Goal: Task Accomplishment & Management: Use online tool/utility

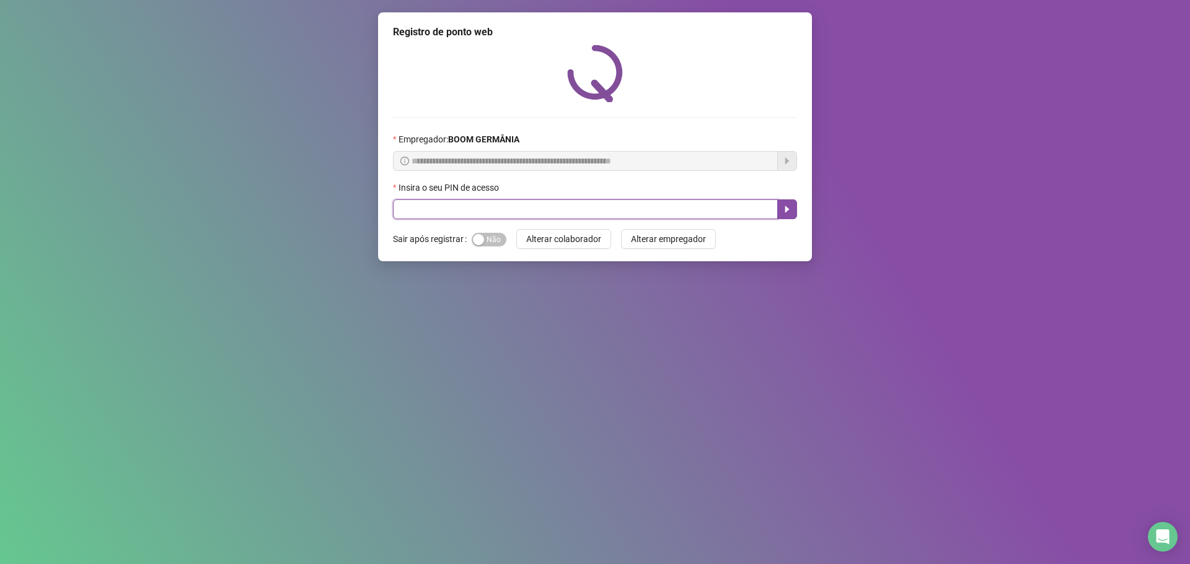
click at [504, 207] on input "text" at bounding box center [585, 210] width 385 height 20
type input "****"
click at [789, 211] on icon "caret-right" at bounding box center [787, 209] width 10 height 10
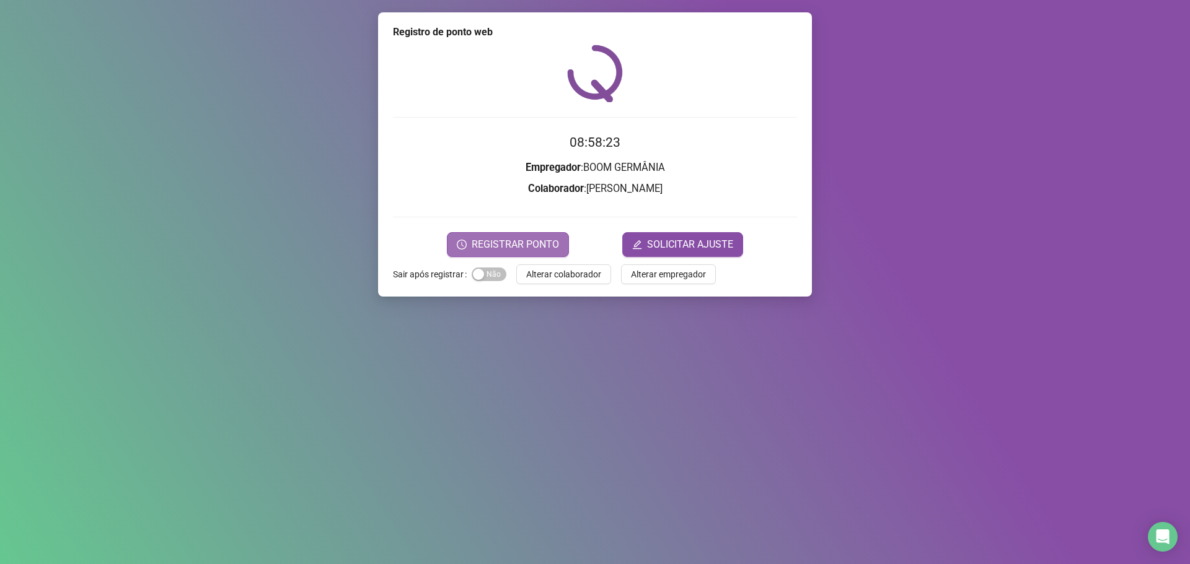
click at [528, 239] on span "REGISTRAR PONTO" at bounding box center [515, 244] width 87 height 15
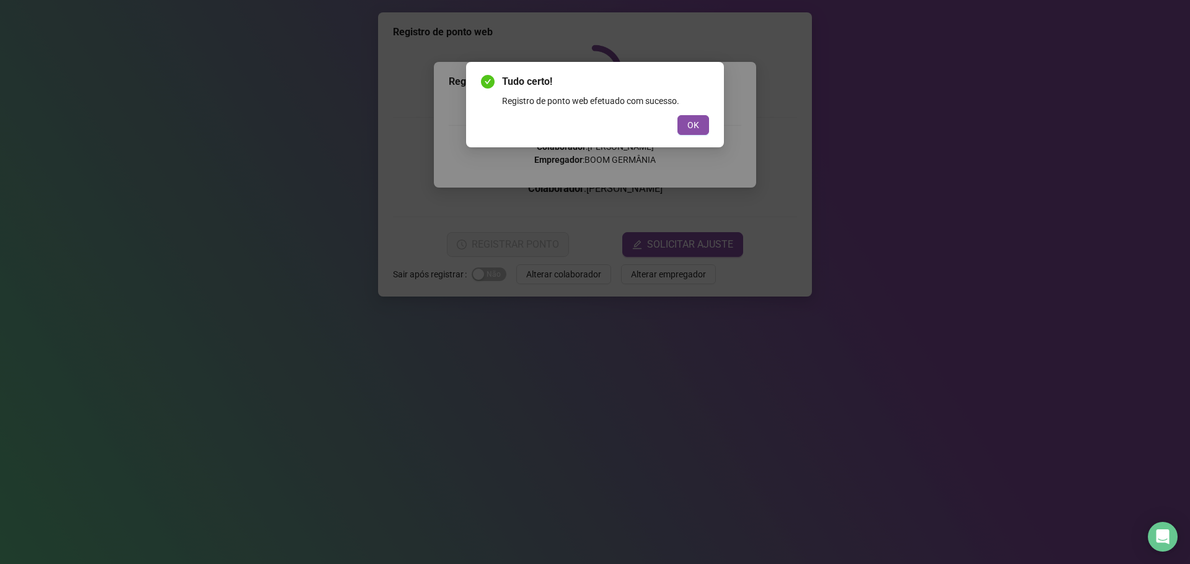
click at [700, 124] on button "OK" at bounding box center [693, 125] width 32 height 20
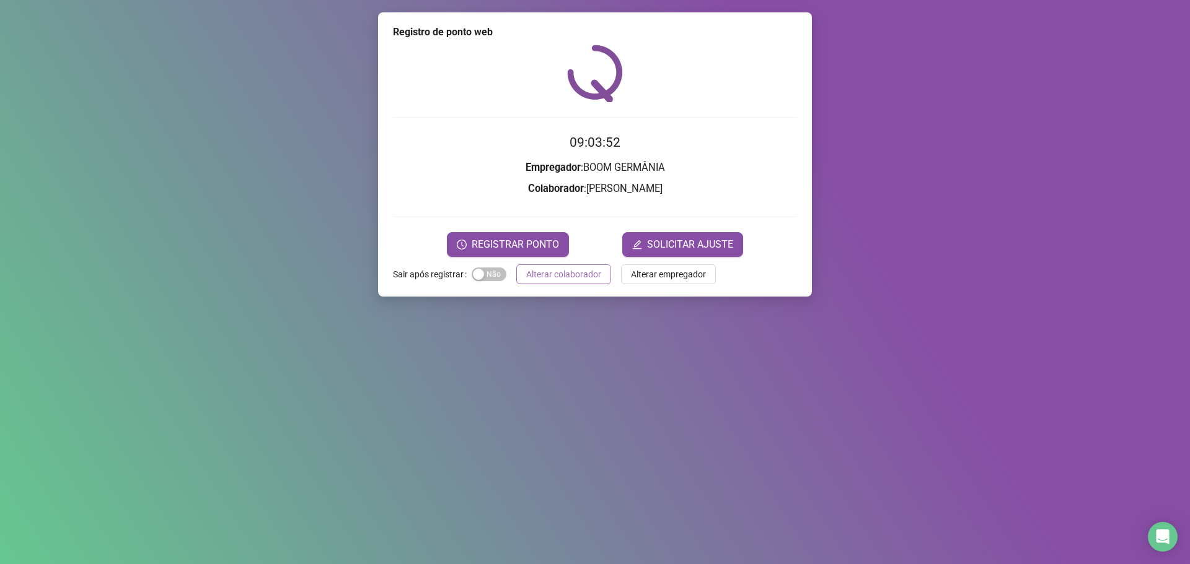
click at [592, 270] on span "Alterar colaborador" at bounding box center [563, 275] width 75 height 14
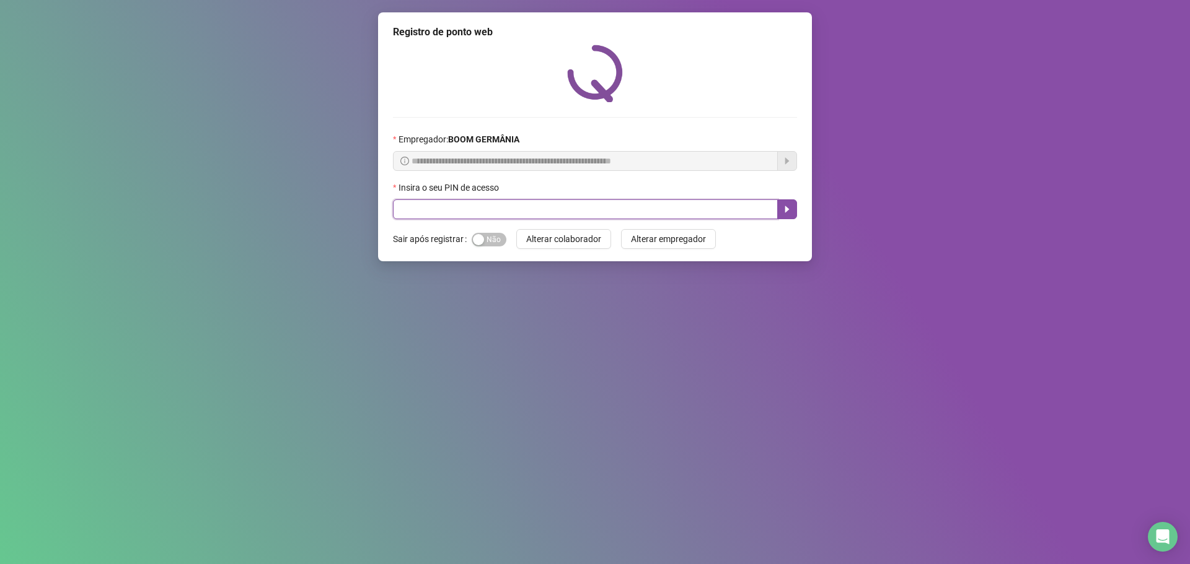
click at [643, 207] on input "text" at bounding box center [585, 210] width 385 height 20
type input "*****"
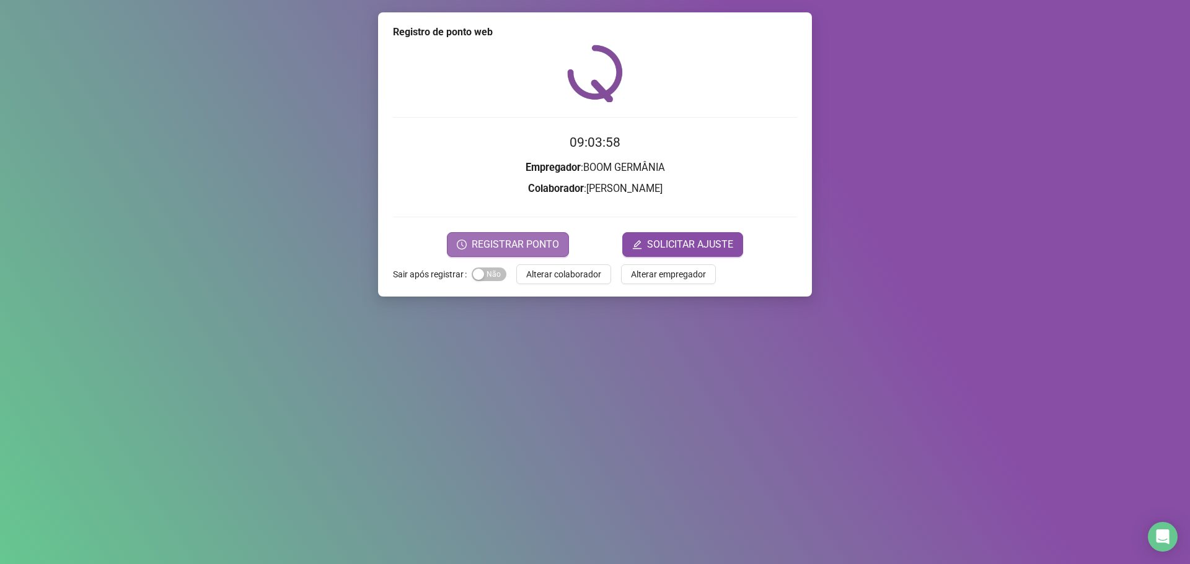
click at [538, 244] on span "REGISTRAR PONTO" at bounding box center [515, 244] width 87 height 15
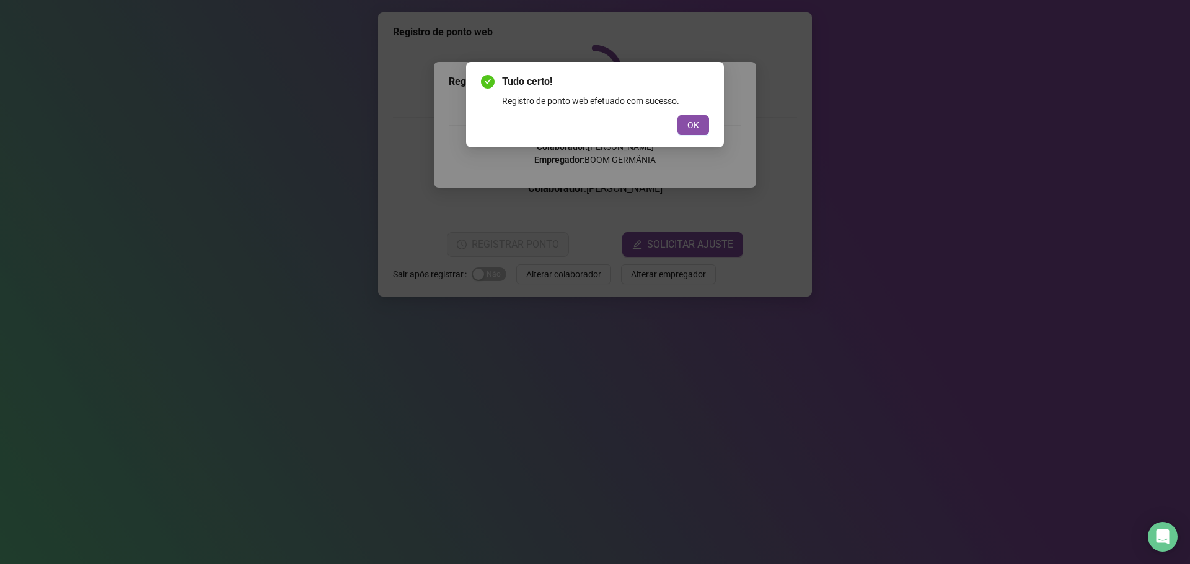
click at [687, 132] on button "OK" at bounding box center [693, 125] width 32 height 20
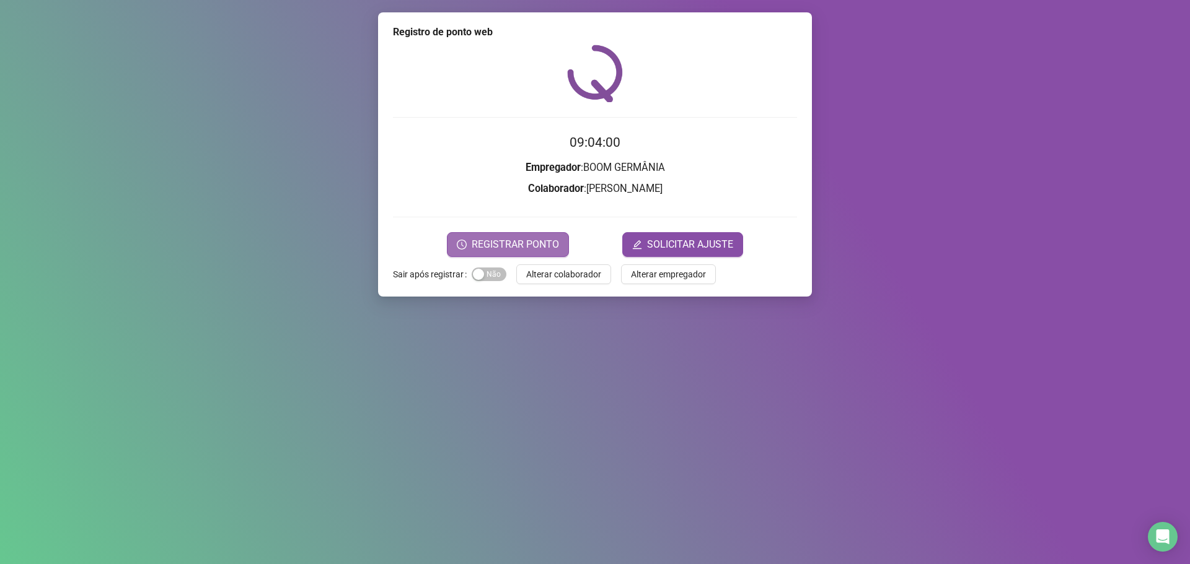
click at [543, 245] on span "REGISTRAR PONTO" at bounding box center [515, 244] width 87 height 15
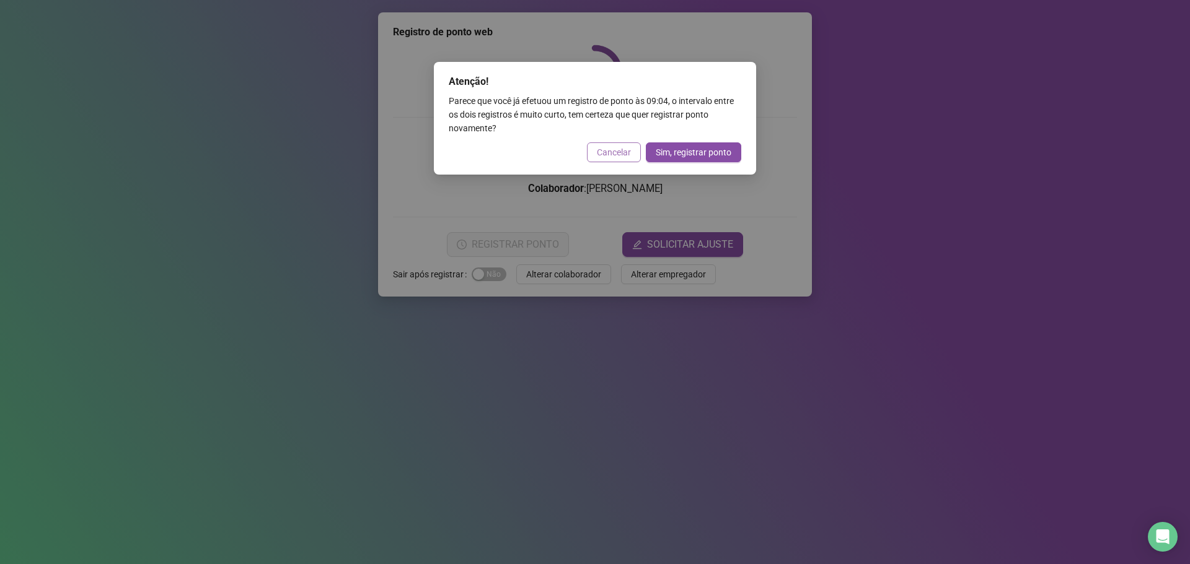
click at [623, 154] on span "Cancelar" at bounding box center [614, 153] width 34 height 14
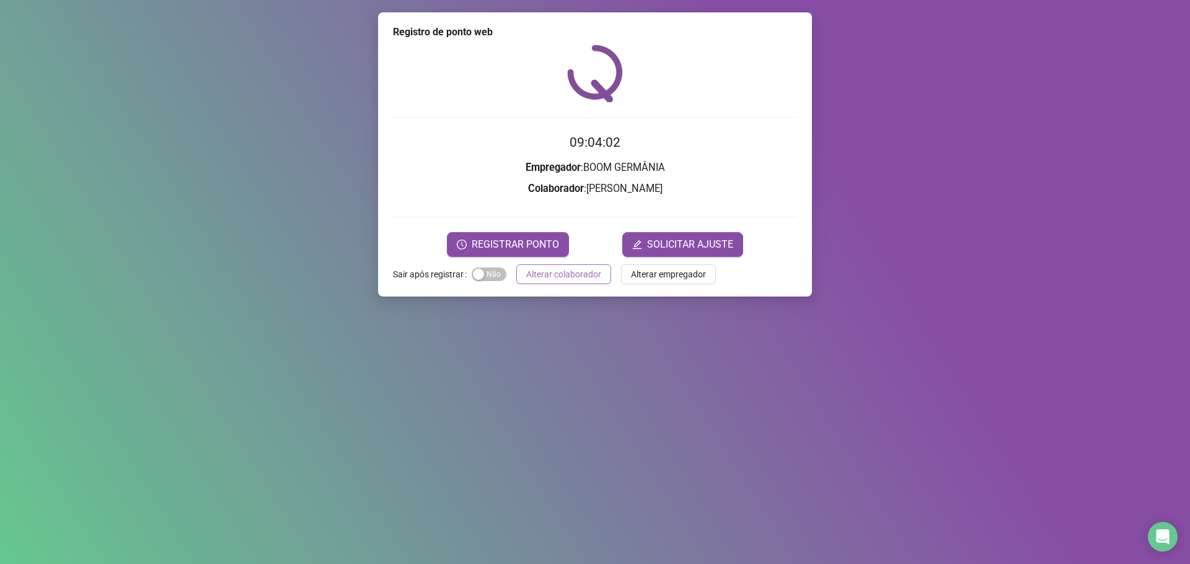
click at [585, 279] on span "Alterar colaborador" at bounding box center [563, 275] width 75 height 14
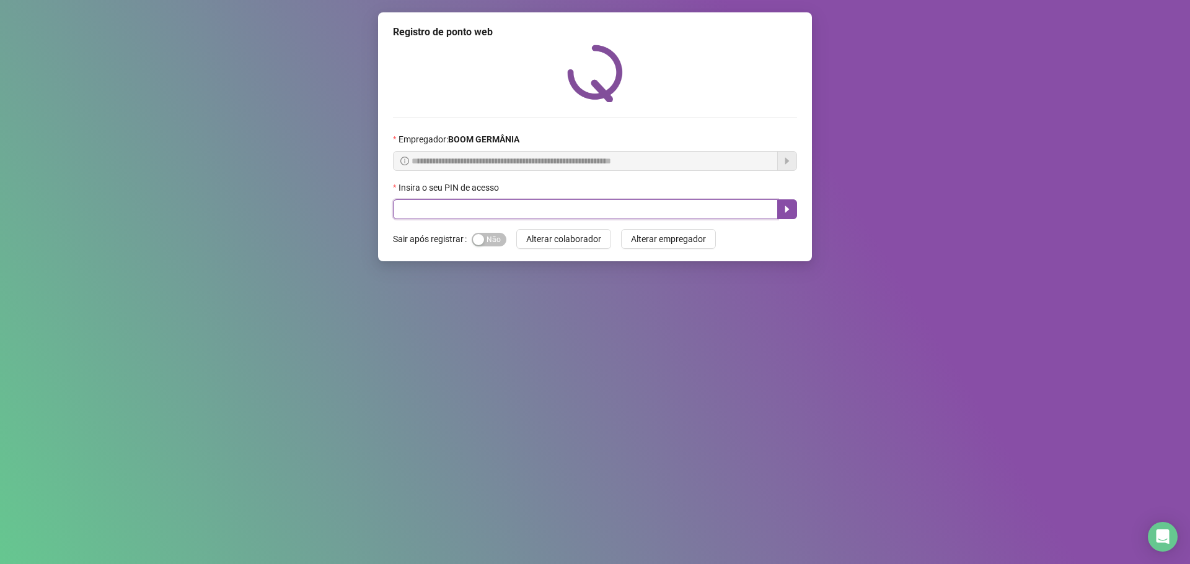
click at [486, 206] on input "text" at bounding box center [585, 210] width 385 height 20
type input "****"
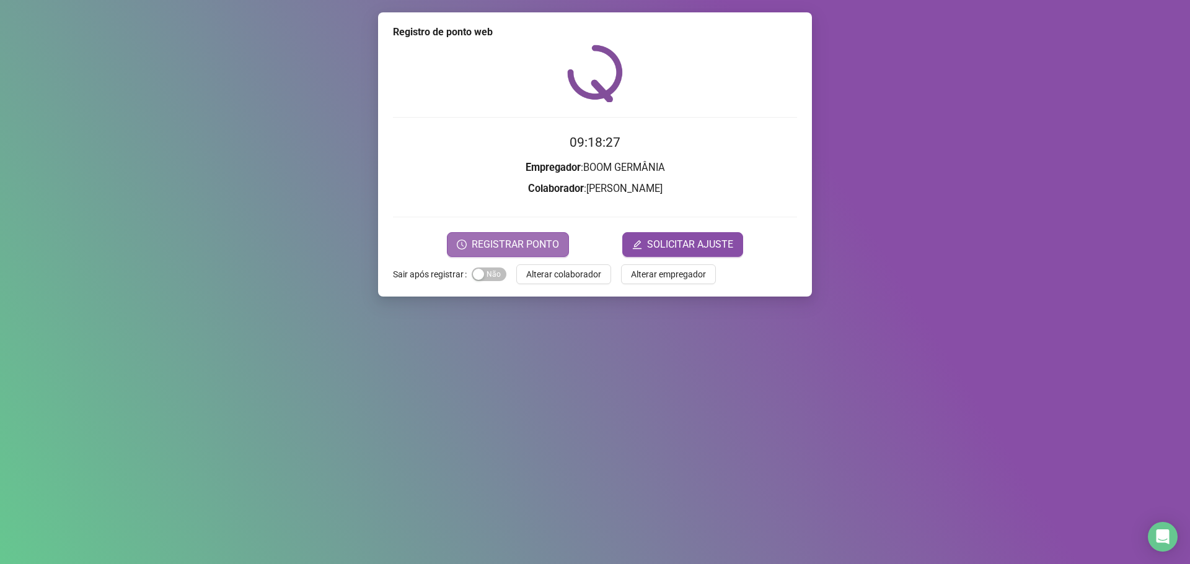
click at [543, 243] on span "REGISTRAR PONTO" at bounding box center [515, 244] width 87 height 15
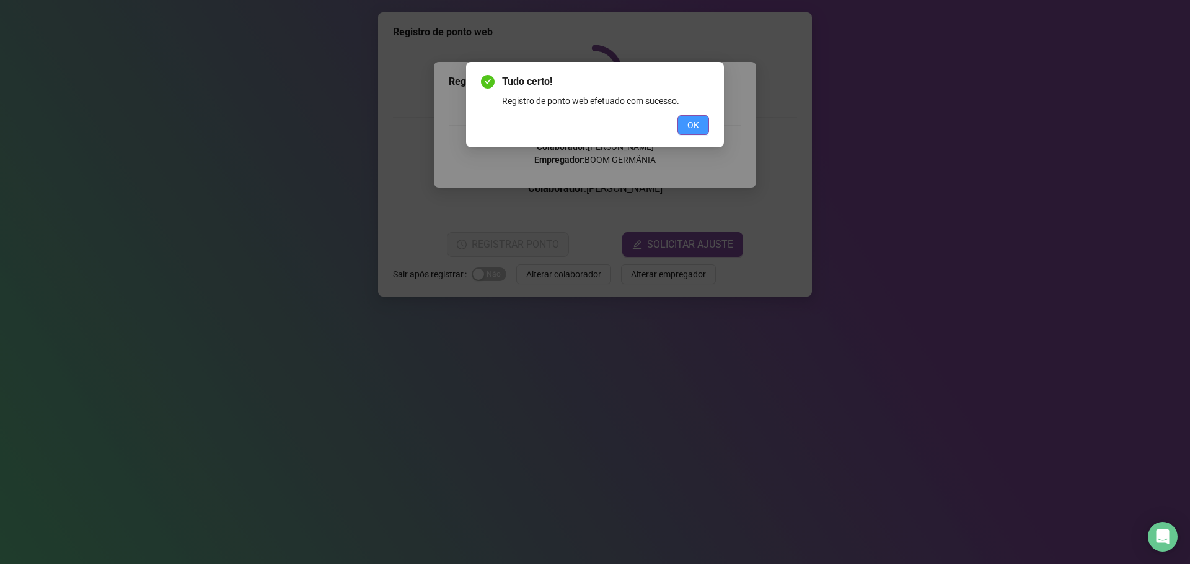
click at [690, 127] on span "OK" at bounding box center [693, 125] width 12 height 14
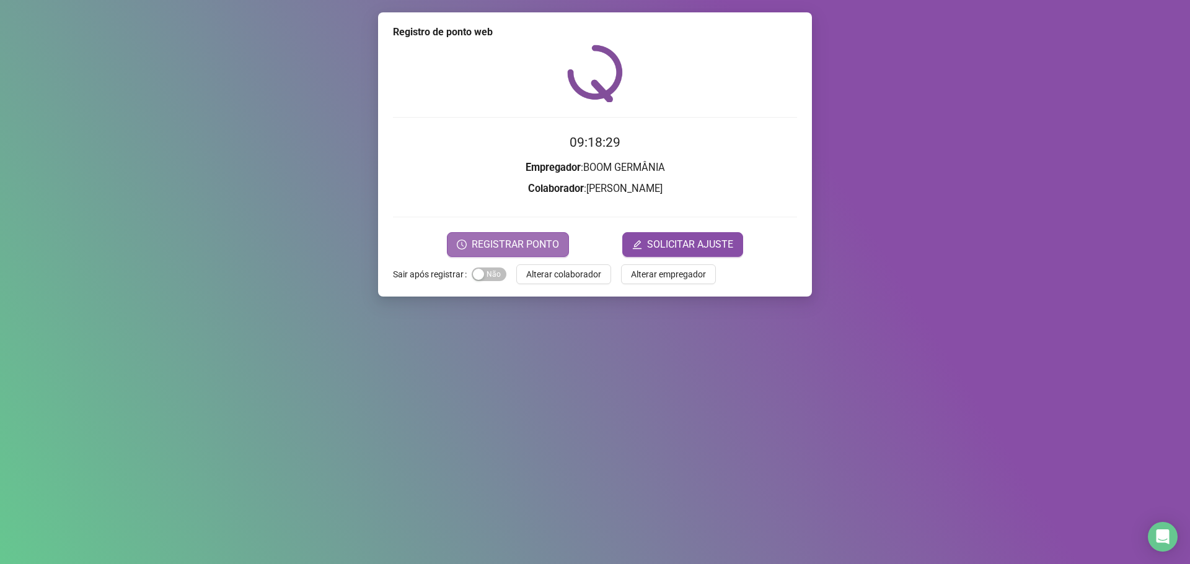
click at [526, 245] on span "REGISTRAR PONTO" at bounding box center [515, 244] width 87 height 15
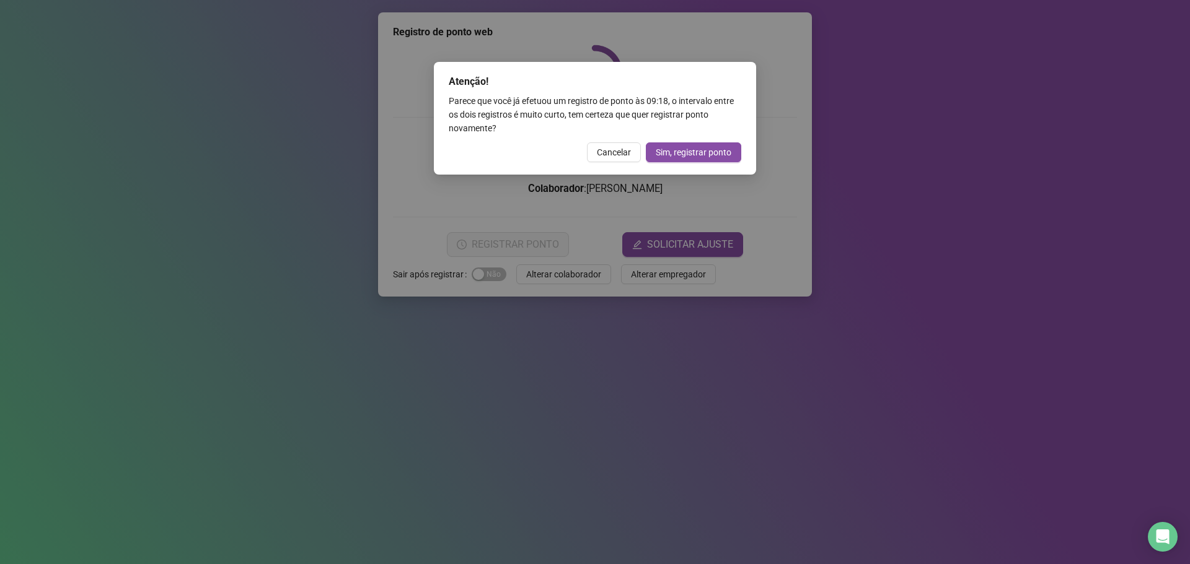
click at [621, 149] on span "Cancelar" at bounding box center [614, 153] width 34 height 14
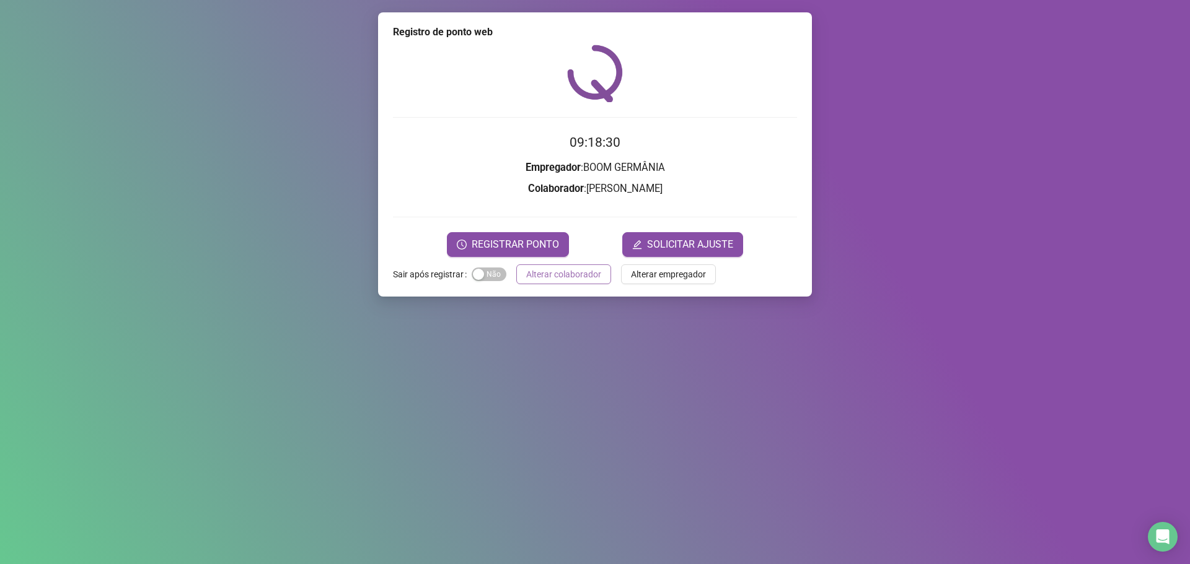
click at [553, 279] on span "Alterar colaborador" at bounding box center [563, 275] width 75 height 14
